Goal: Navigation & Orientation: Find specific page/section

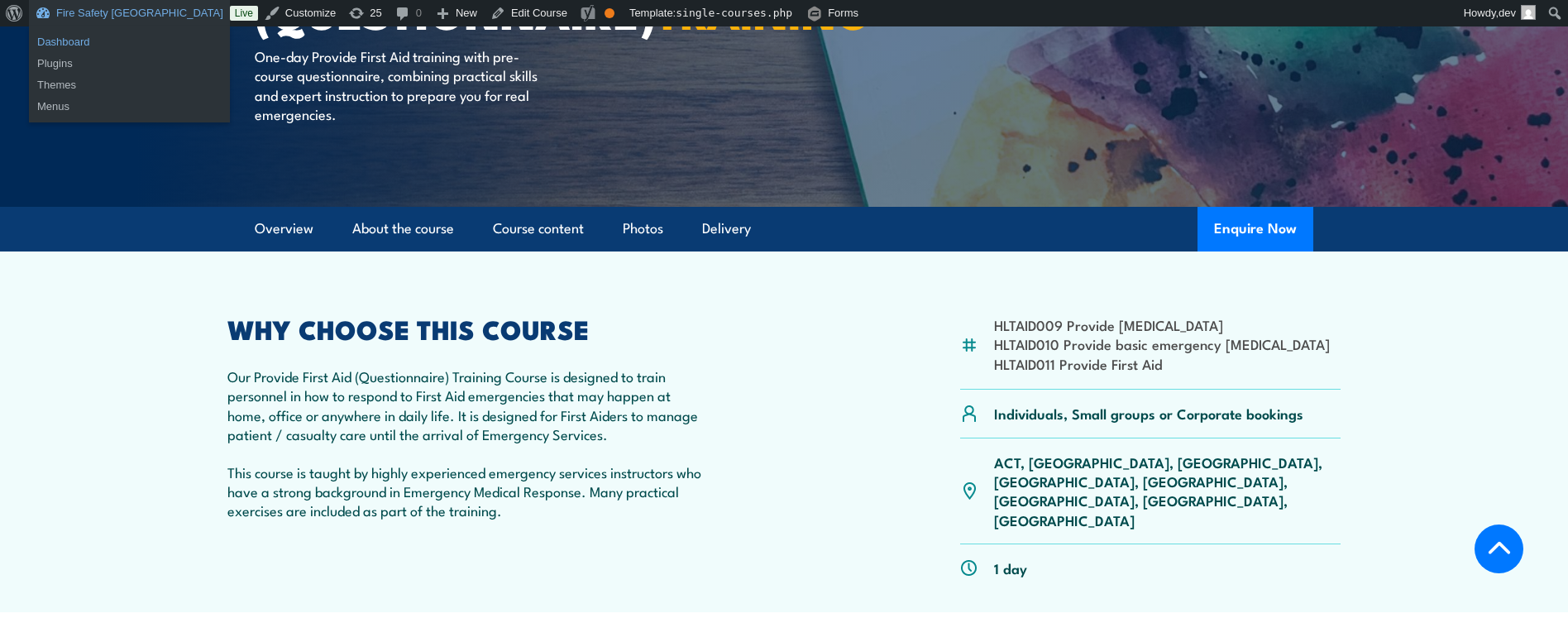
click at [73, 31] on link "Dashboard" at bounding box center [128, 42] width 201 height 22
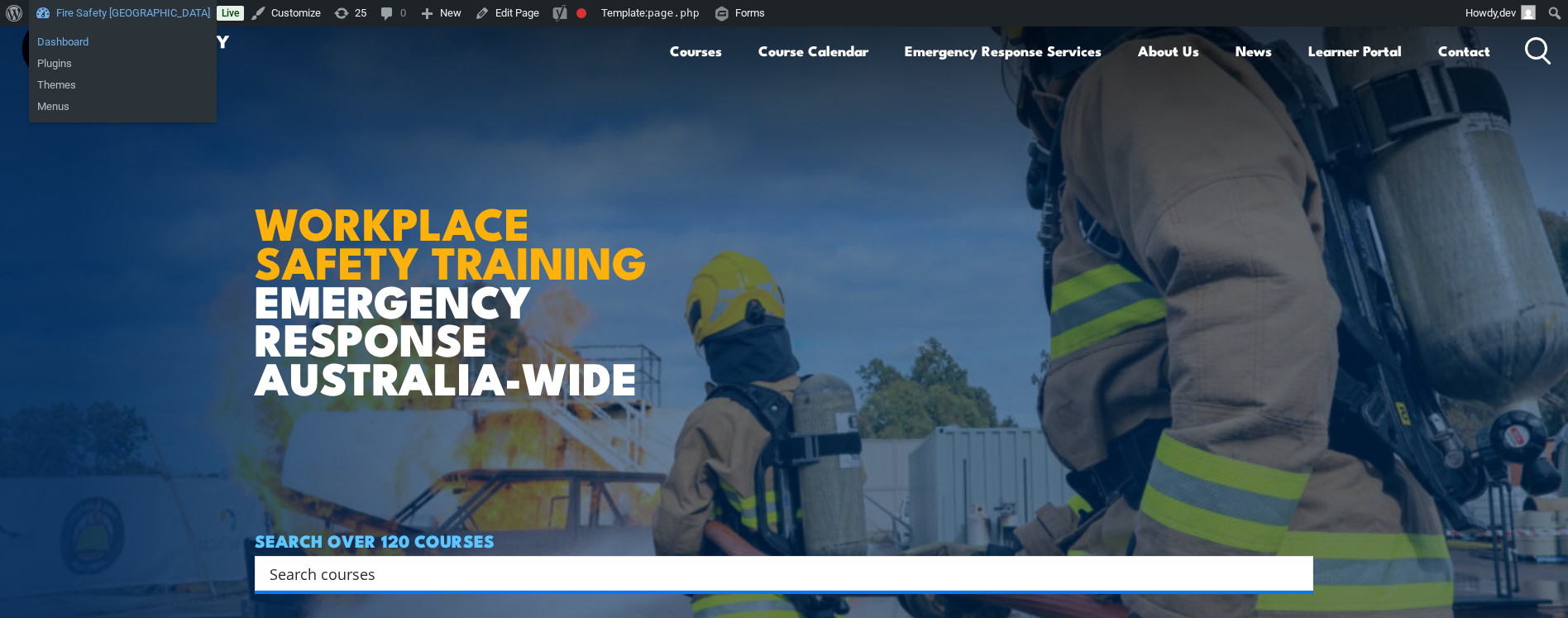
click at [79, 38] on link "Dashboard" at bounding box center [123, 42] width 188 height 22
